Goal: Find specific page/section: Find specific page/section

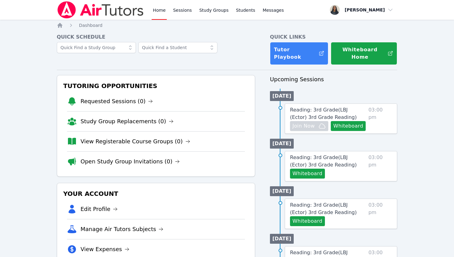
scroll to position [13, 0]
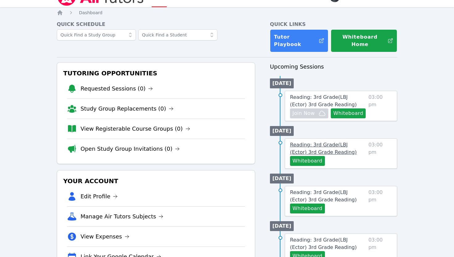
click at [315, 142] on span "Reading: 3rd Grade ( LBJ (Ector) 3rd Grade Reading )" at bounding box center [323, 148] width 67 height 13
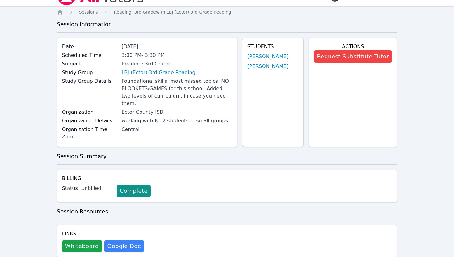
scroll to position [13, 0]
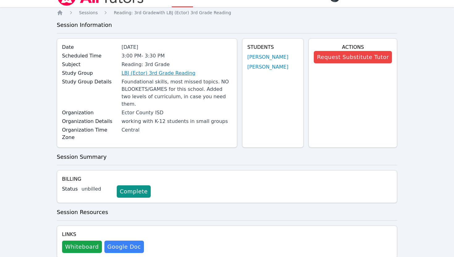
click at [183, 72] on link "LBJ (Ector) 3rd Grade Reading" at bounding box center [158, 72] width 74 height 7
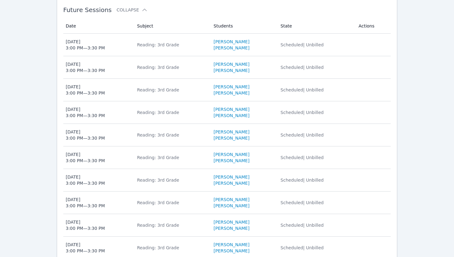
scroll to position [412, 0]
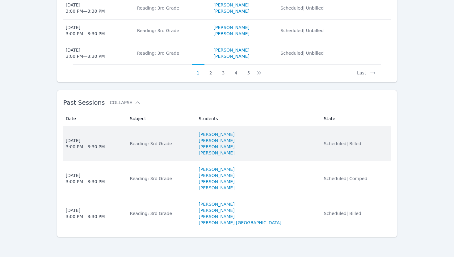
click at [338, 145] on span "Scheduled | Billed" at bounding box center [342, 143] width 37 height 5
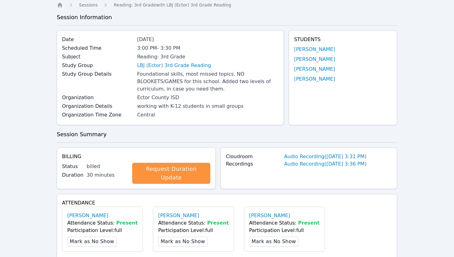
scroll to position [6, 0]
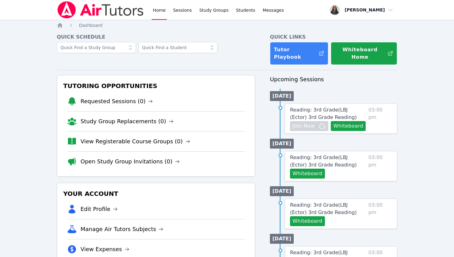
scroll to position [0, 0]
